Goal: Transaction & Acquisition: Purchase product/service

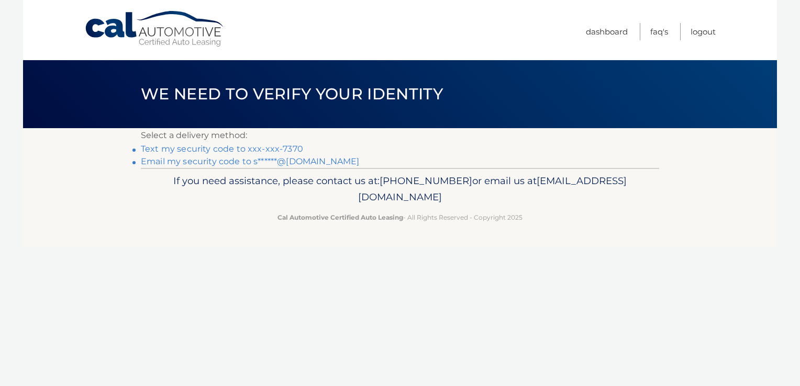
click at [238, 164] on link "Email my security code to s******@aol.com" at bounding box center [250, 162] width 219 height 10
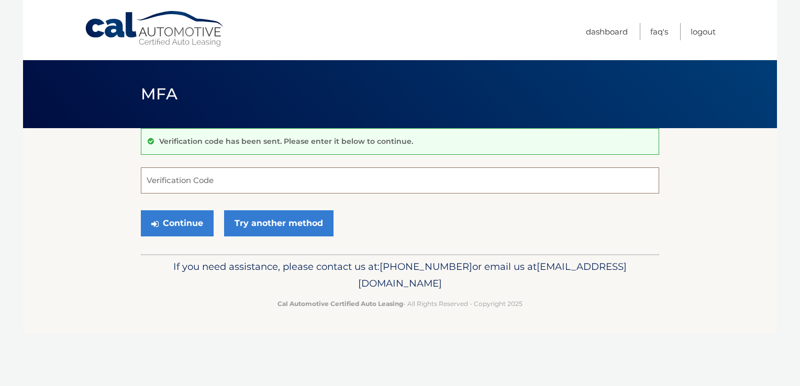
click at [235, 174] on input "Verification Code" at bounding box center [400, 181] width 518 height 26
type input "585159"
click at [183, 229] on button "Continue" at bounding box center [177, 223] width 73 height 26
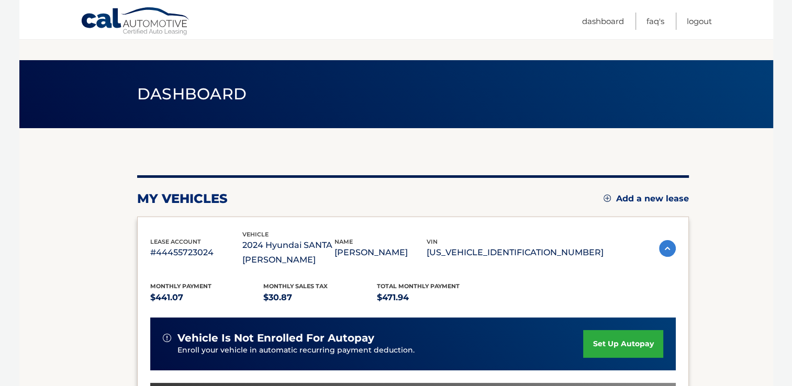
scroll to position [261, 0]
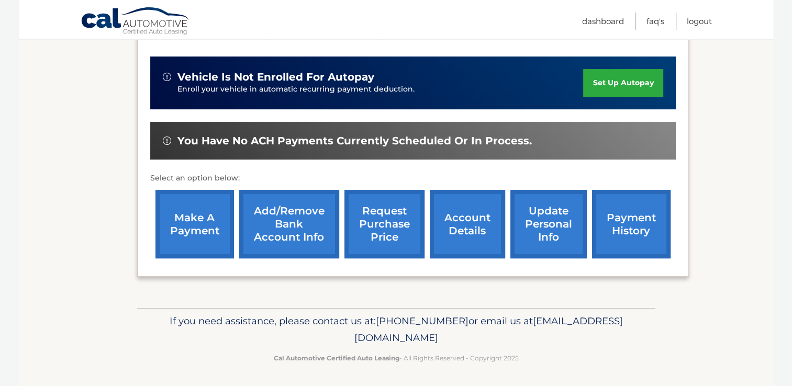
click at [184, 218] on link "make a payment" at bounding box center [194, 224] width 79 height 69
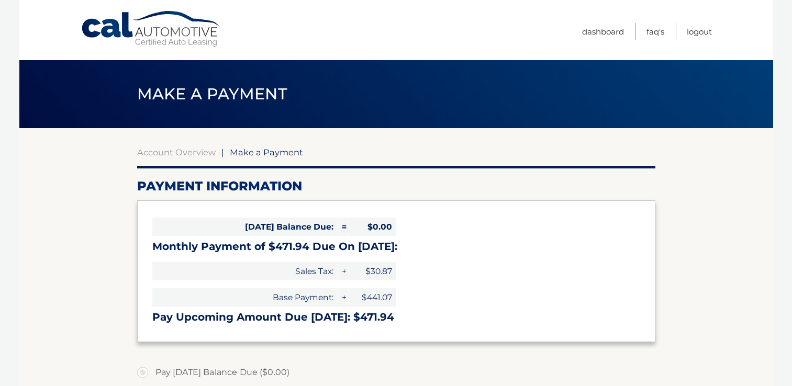
select select "NzQ3MWQyYjItMDFjMy00YzM3LTg5YTMtMTc2NTg1NTA2MTky"
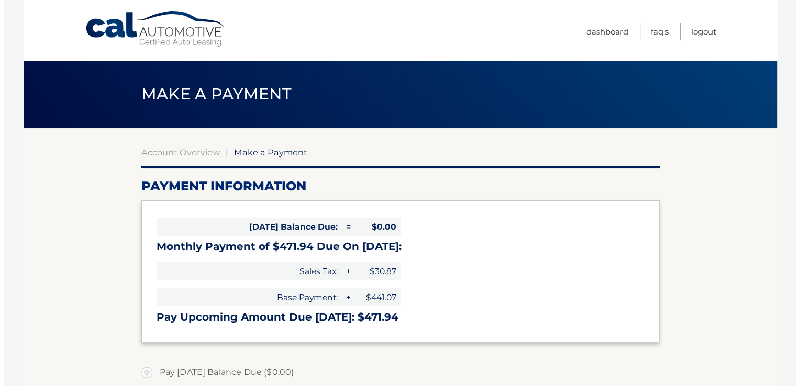
scroll to position [338, 0]
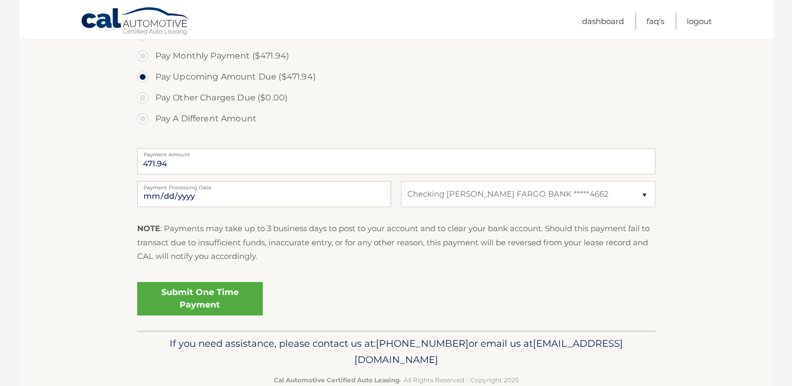
click at [201, 298] on link "Submit One Time Payment" at bounding box center [200, 299] width 126 height 34
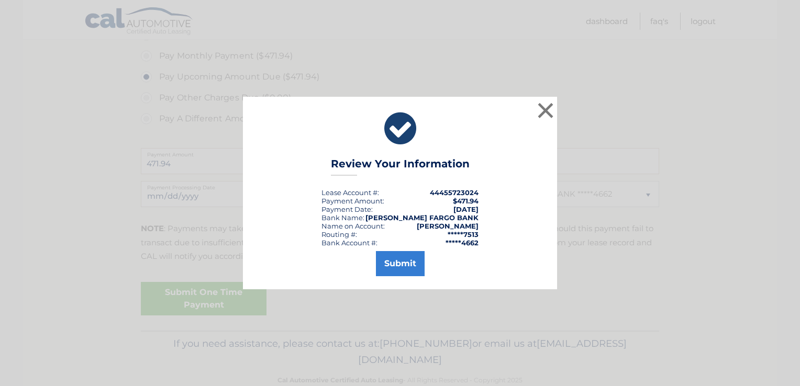
drag, startPoint x: 201, startPoint y: 298, endPoint x: 380, endPoint y: 326, distance: 181.1
click at [380, 326] on div "× Review Your Information Lease Account #: 44455723024 Payment Amount: $471.94 …" at bounding box center [400, 193] width 800 height 386
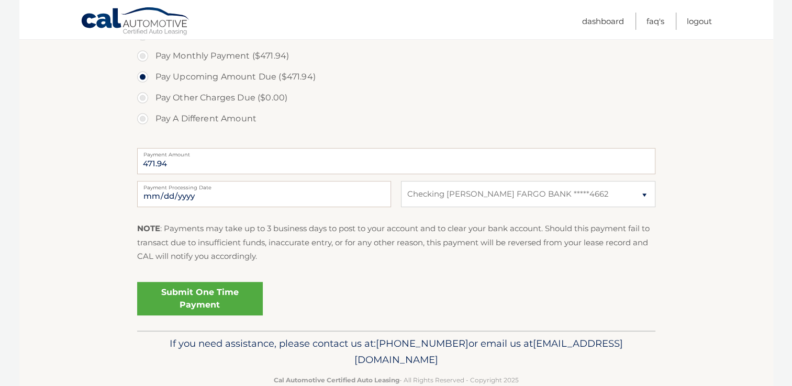
click at [206, 303] on link "Submit One Time Payment" at bounding box center [200, 299] width 126 height 34
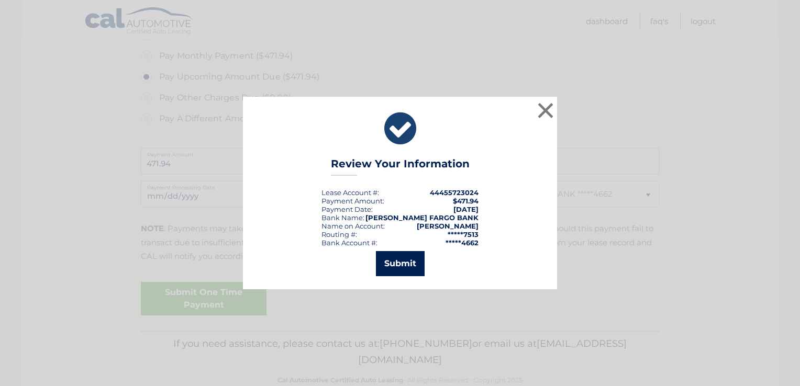
click at [397, 264] on button "Submit" at bounding box center [400, 263] width 49 height 25
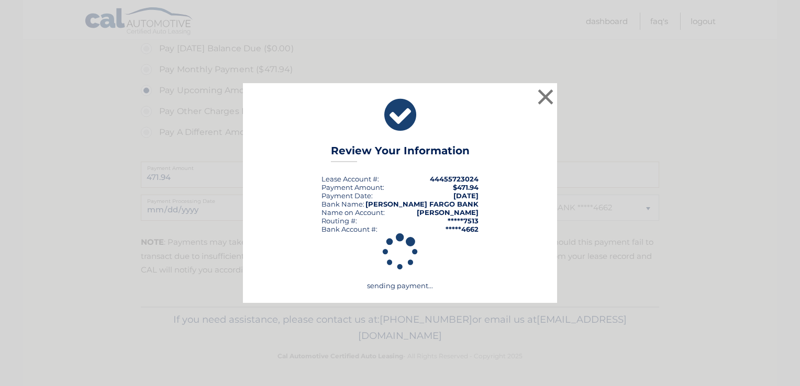
scroll to position [323, 0]
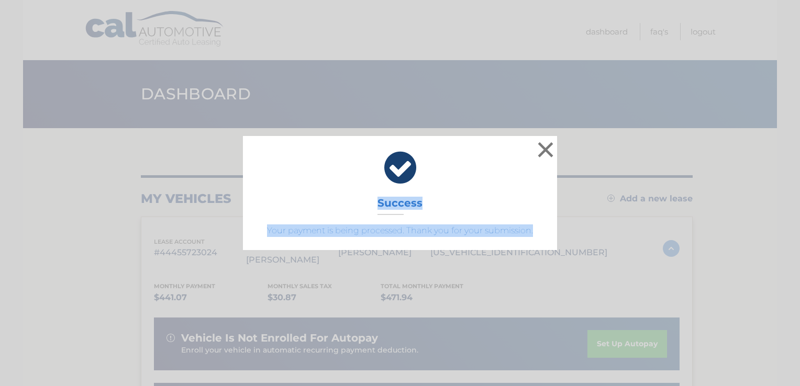
drag, startPoint x: 0, startPoint y: 0, endPoint x: 598, endPoint y: 135, distance: 613.3
click at [598, 135] on div "× Success Your payment is being processed. Thank you for your submission. Loadi…" at bounding box center [400, 193] width 800 height 386
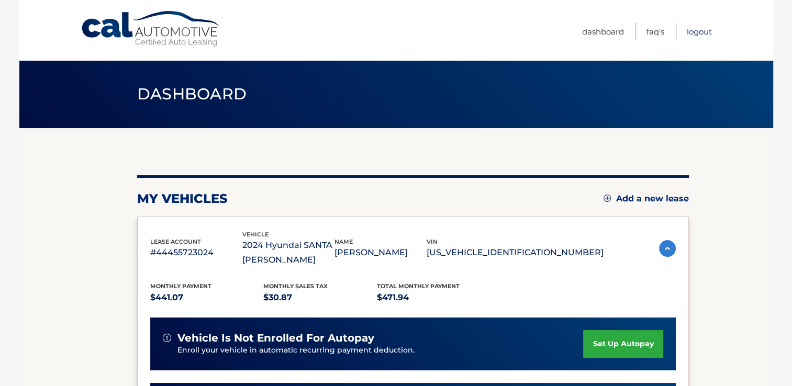
click at [695, 29] on link "Logout" at bounding box center [699, 31] width 25 height 17
